Goal: Task Accomplishment & Management: Use online tool/utility

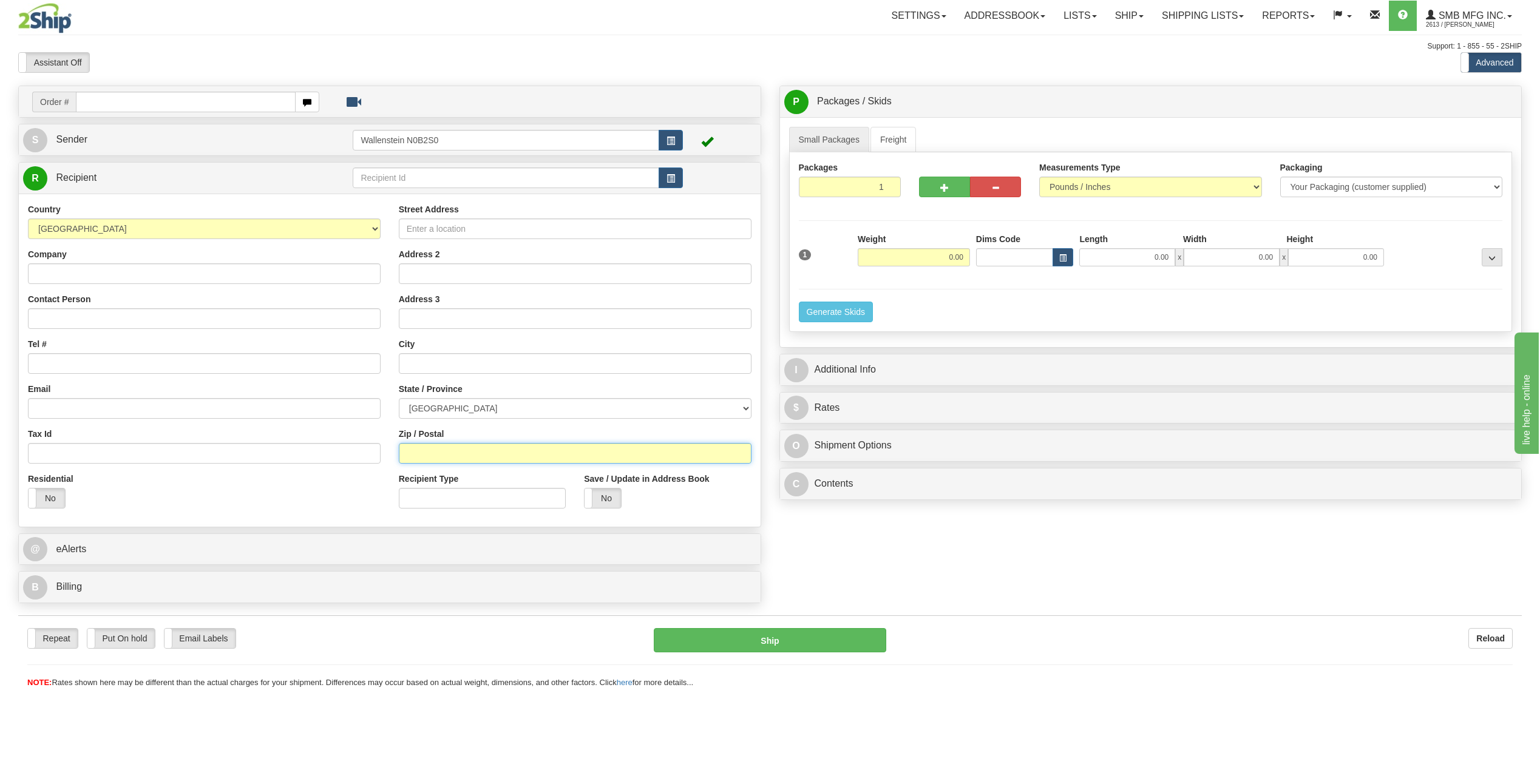
click at [430, 453] on input "Zip / Postal" at bounding box center [575, 453] width 353 height 21
paste input "H3P 2H4"
type input "H3P 2H4"
click at [322, 501] on div "Residential Yes No" at bounding box center [204, 494] width 371 height 45
type input "MONT-ROYAL"
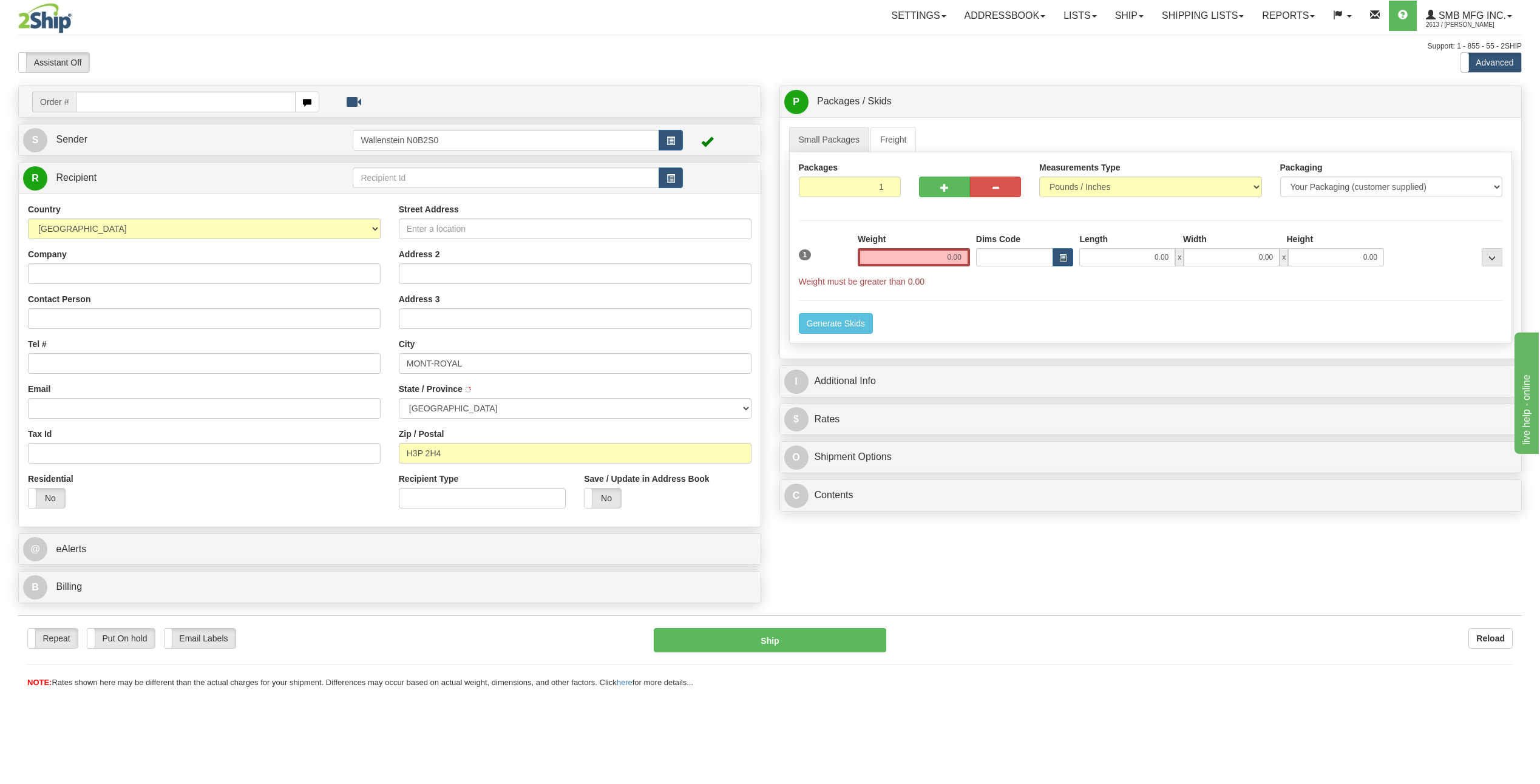
select select "QC"
click at [898, 258] on input "0.00" at bounding box center [913, 258] width 112 height 18
type input "15.00"
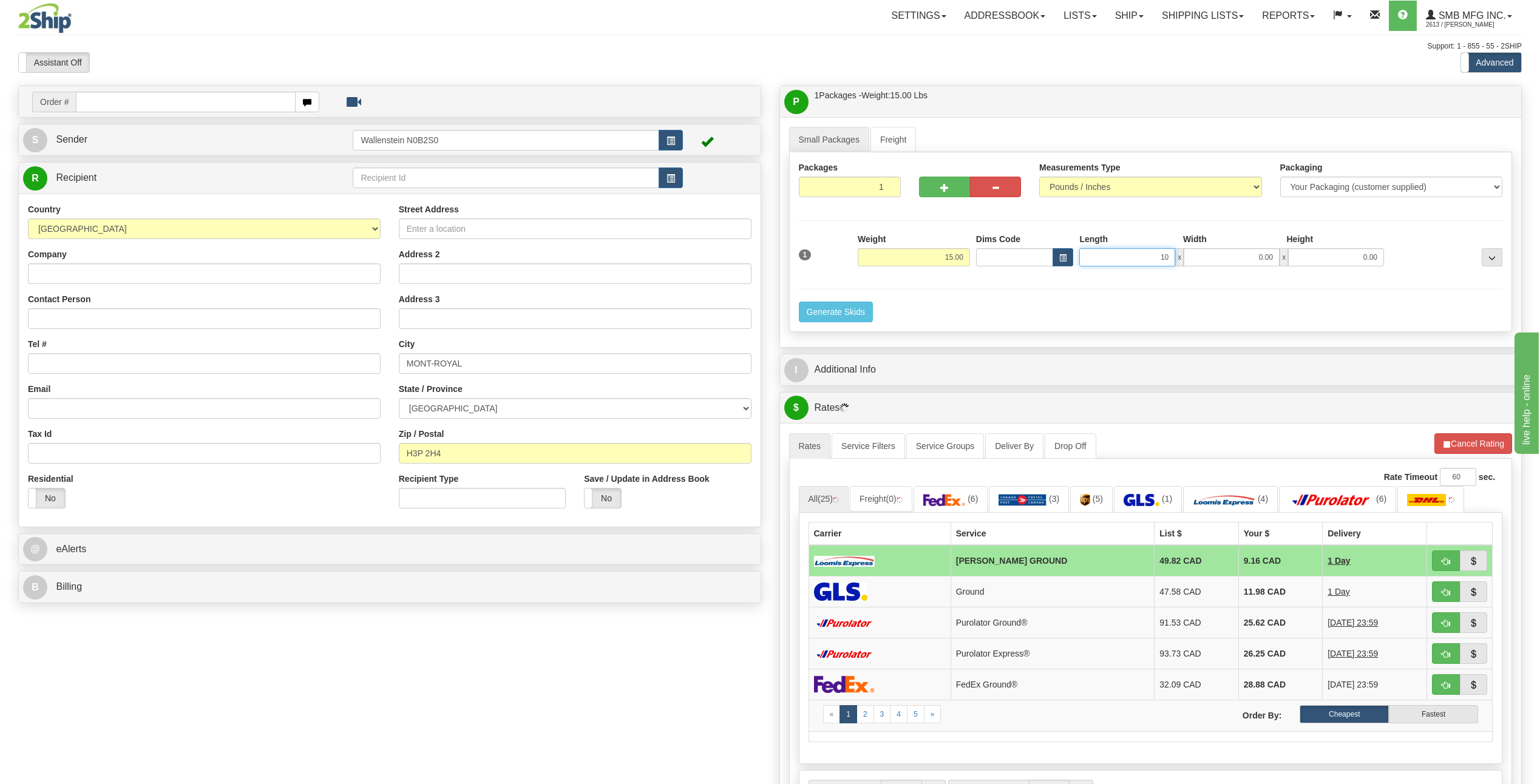
type input "10.00"
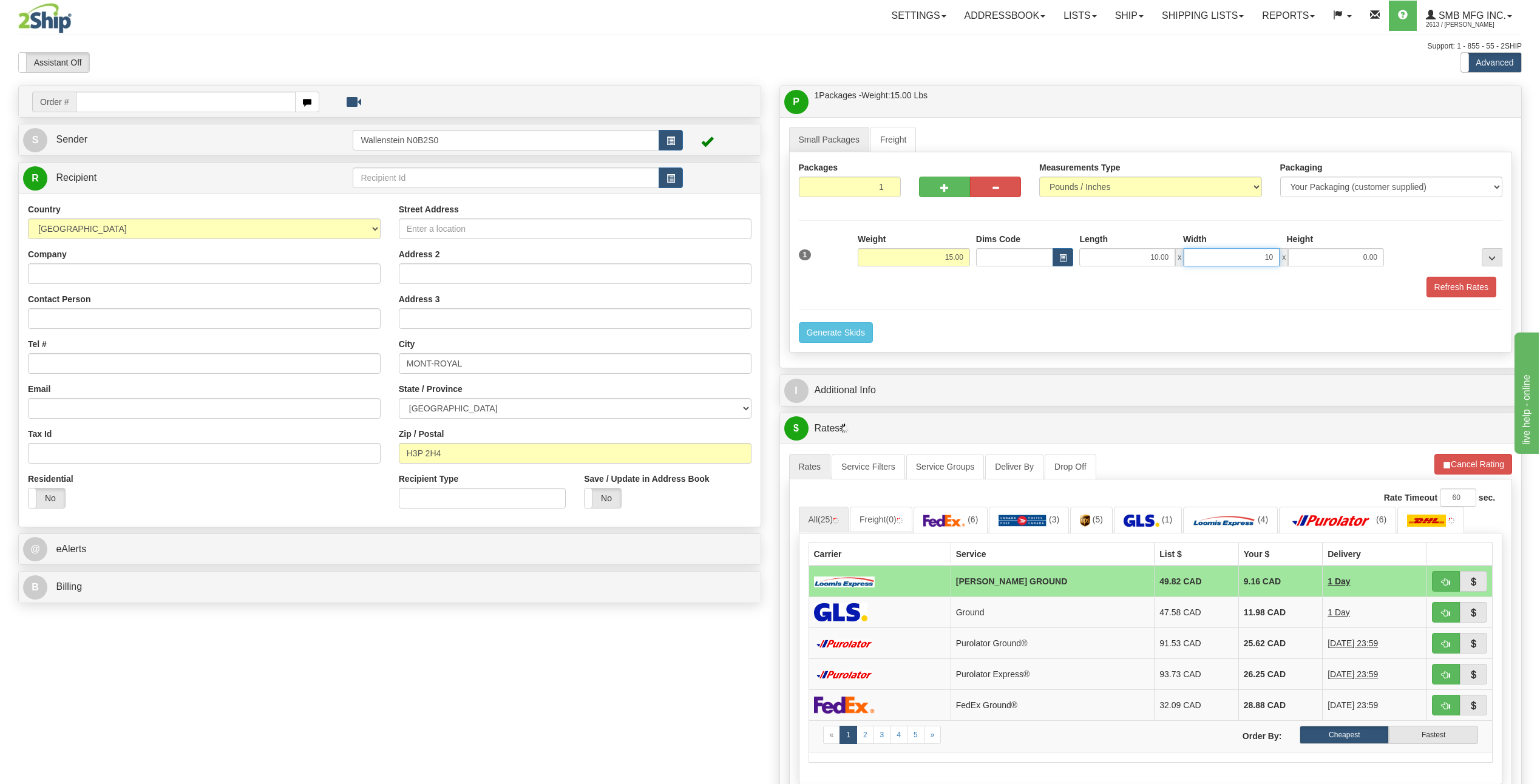
type input "10.00"
click at [977, 325] on div "Packages 1 1 Measurements Type" at bounding box center [1150, 252] width 723 height 200
